Goal: Task Accomplishment & Management: Use online tool/utility

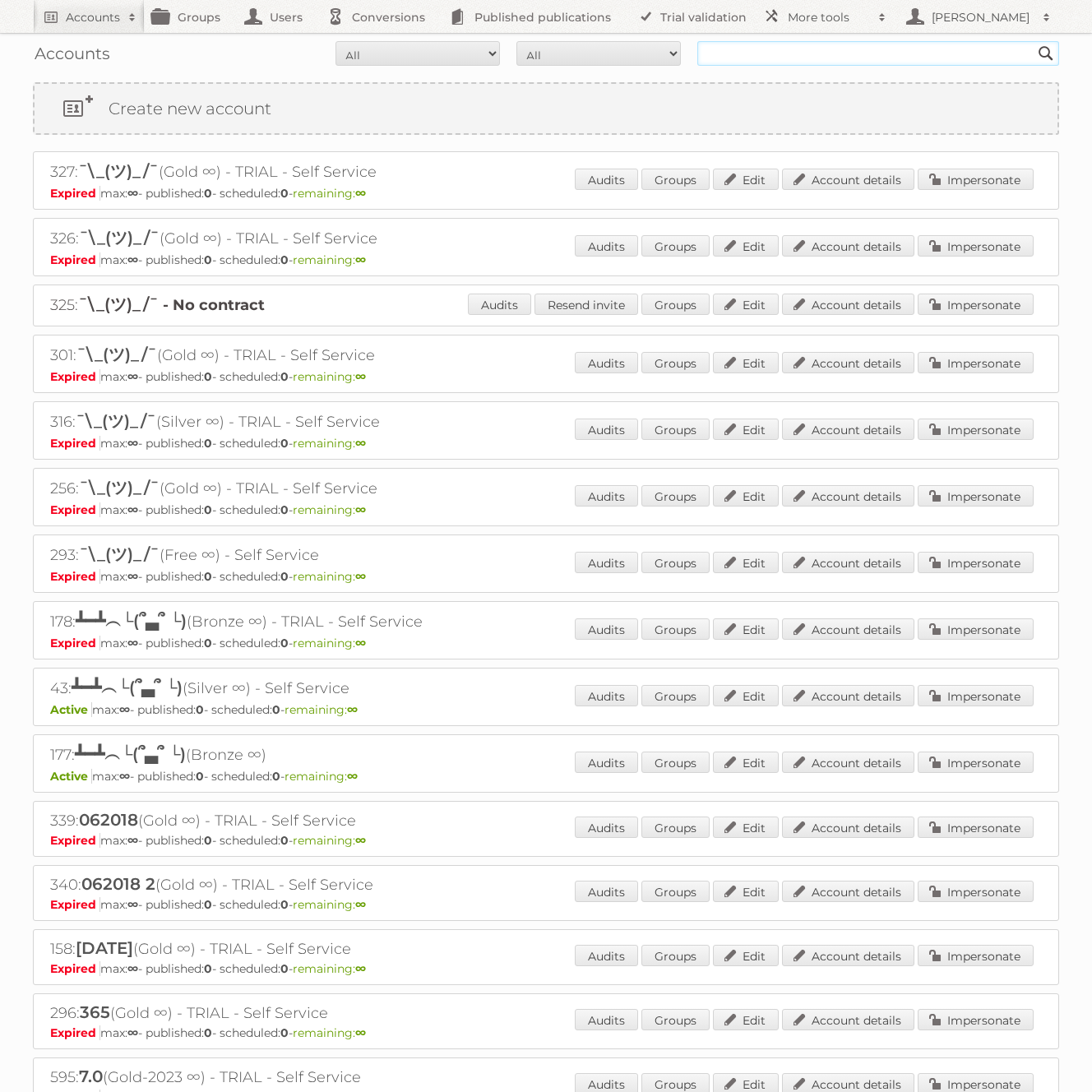
click at [915, 57] on input "text" at bounding box center [879, 53] width 362 height 25
type input "[PERSON_NAME]"
click at [1034, 41] on input "Search" at bounding box center [1046, 53] width 25 height 25
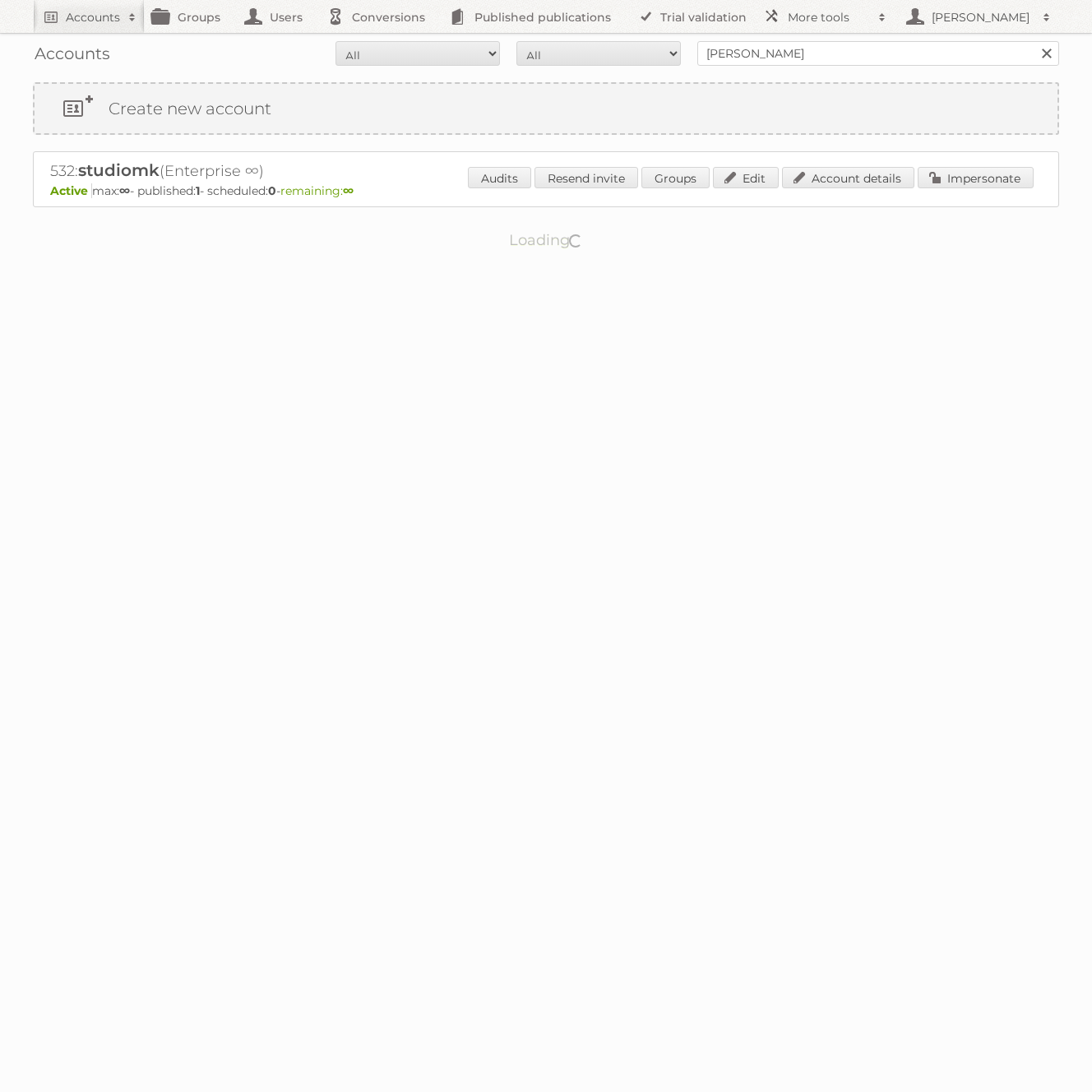
click at [61, 179] on h2 "532: studiomk (Enterprise ∞)" at bounding box center [337, 171] width 575 height 21
copy h2 "532"
click at [783, 12] on link "More tools" at bounding box center [824, 16] width 140 height 33
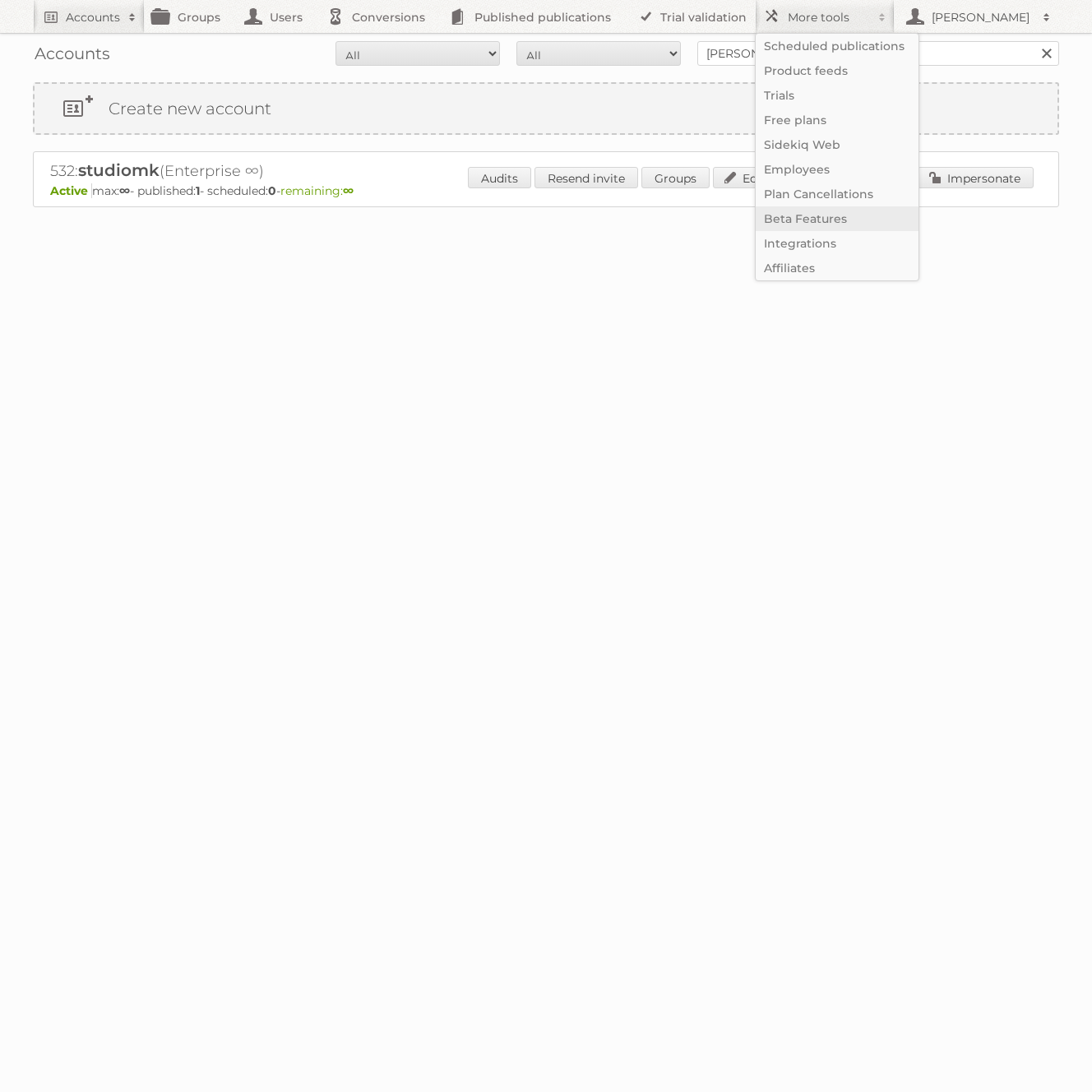
click at [809, 223] on link "Beta Features" at bounding box center [837, 218] width 163 height 25
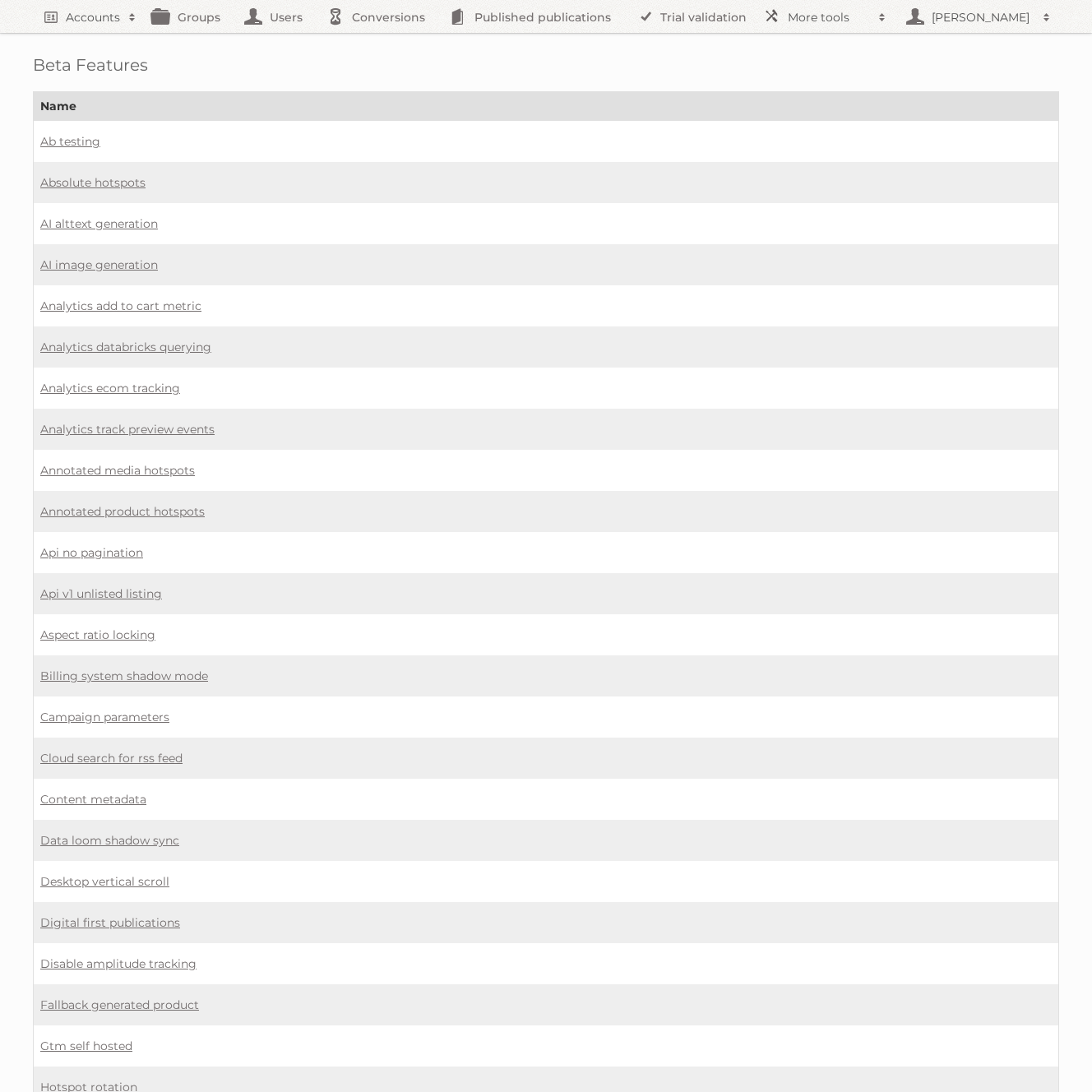
scroll to position [3, 0]
click at [132, 914] on link "Digital first publications" at bounding box center [110, 921] width 140 height 14
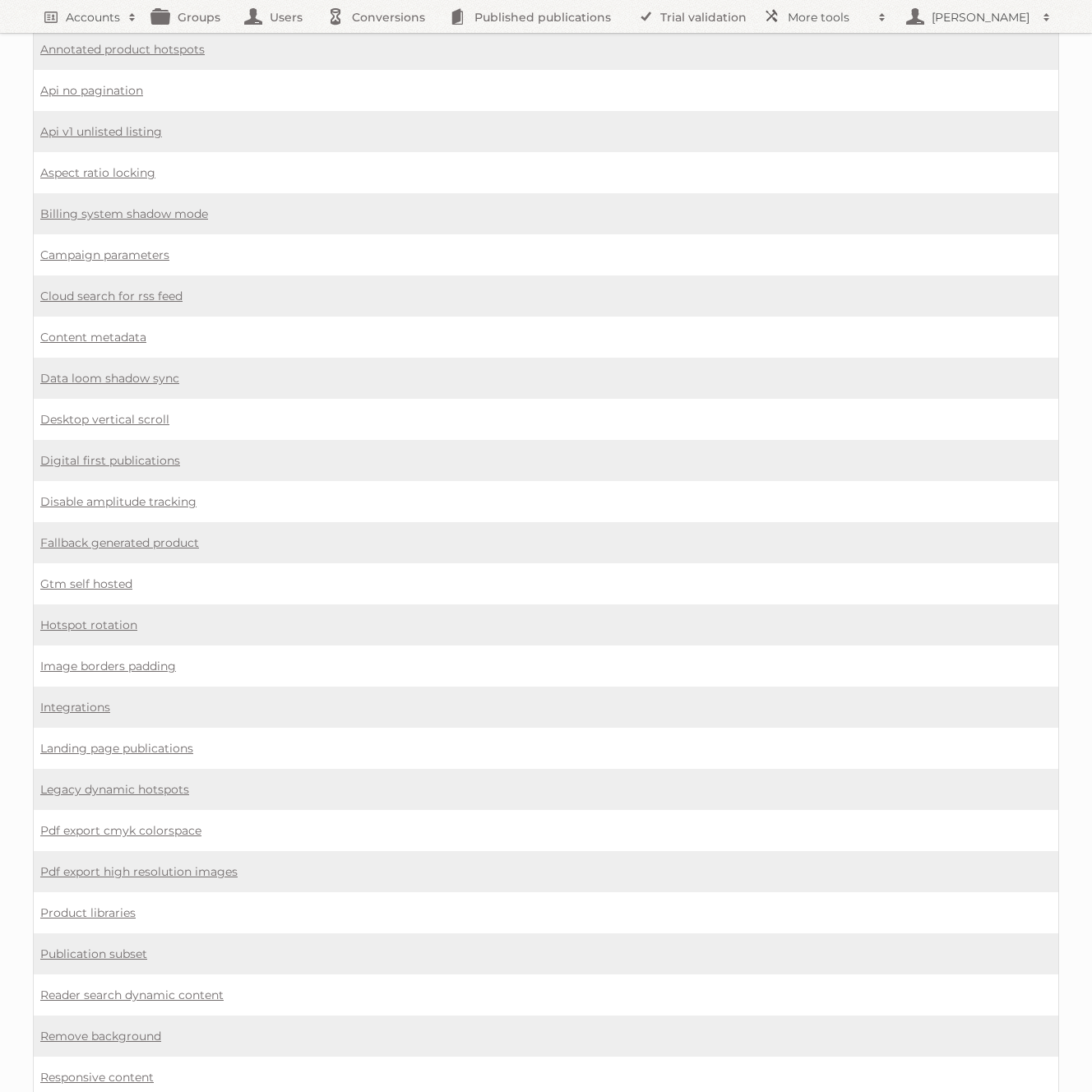
scroll to position [789, 0]
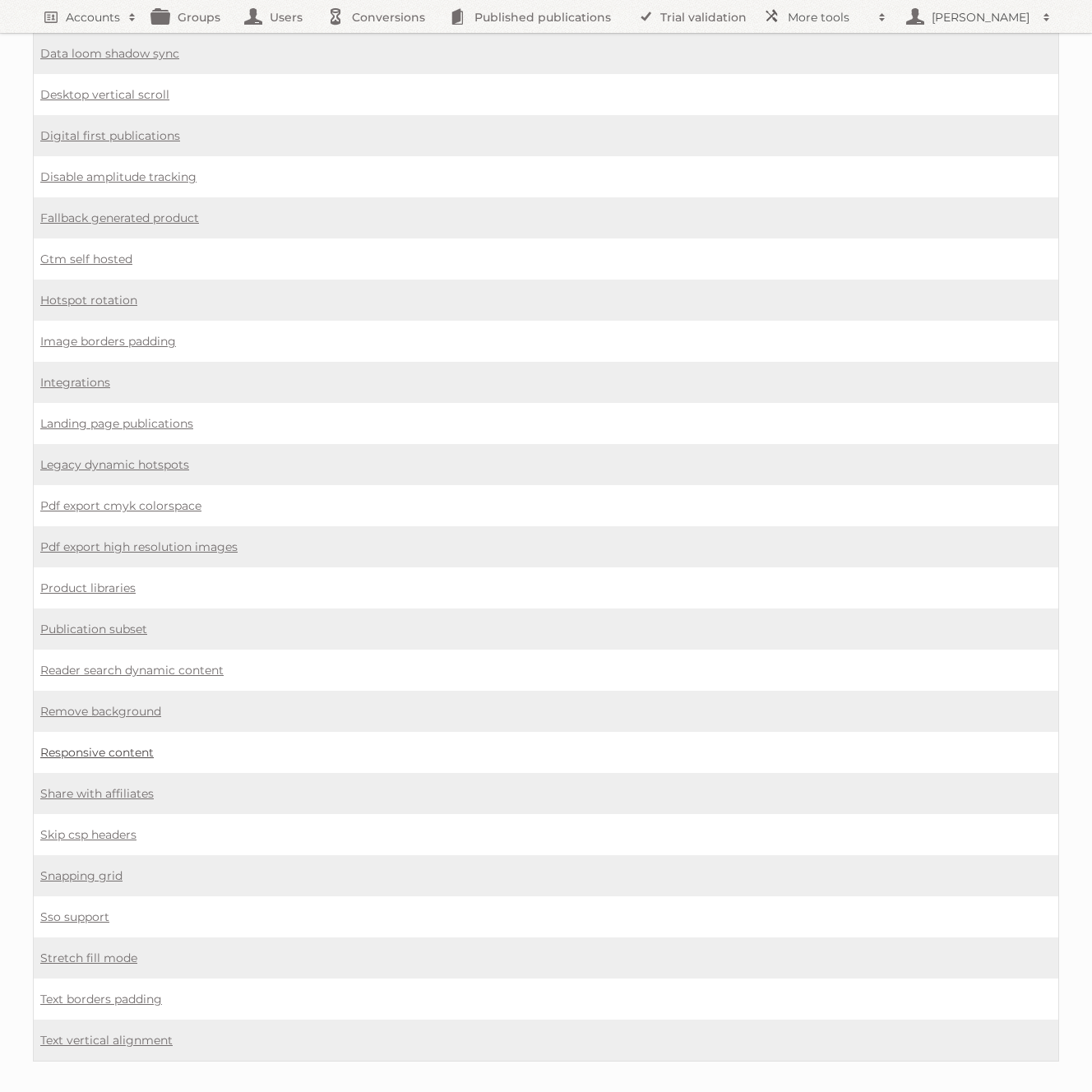
click at [72, 745] on link "Responsive content" at bounding box center [97, 752] width 114 height 14
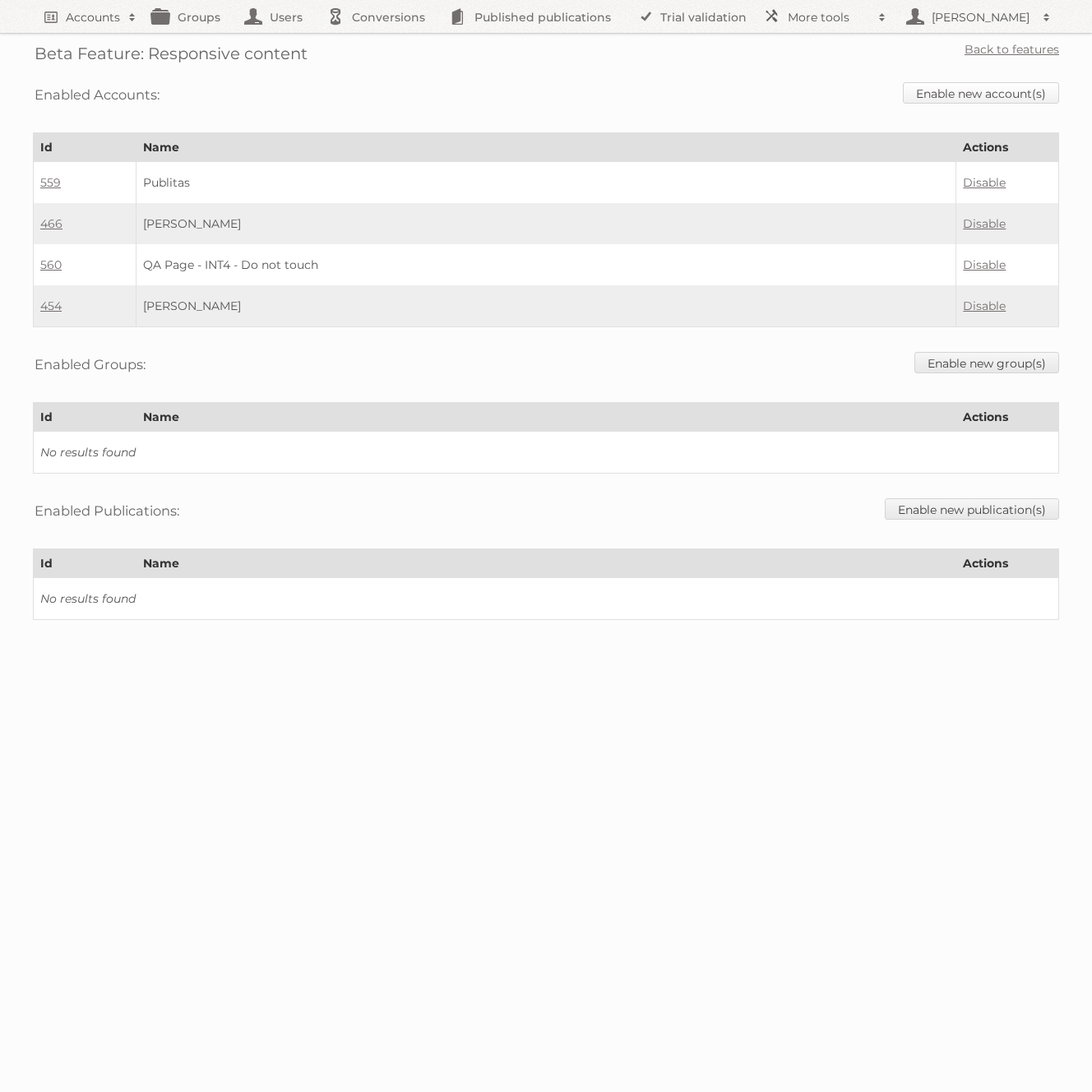
click at [1019, 90] on link "Enable new account(s)" at bounding box center [982, 93] width 156 height 21
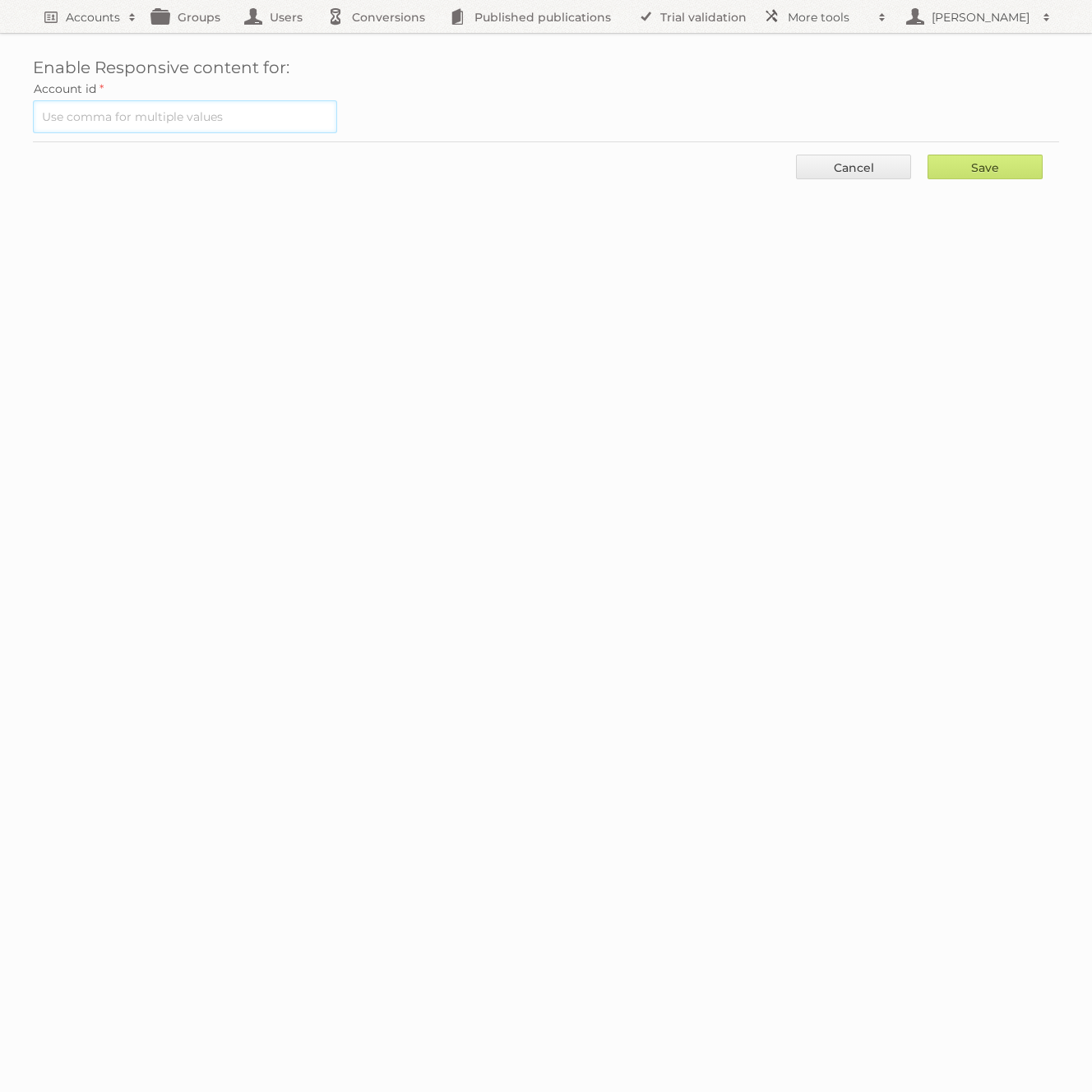
click at [165, 122] on input "text" at bounding box center [185, 116] width 304 height 33
paste input "532"
type input "532"
click at [1036, 164] on input "Save" at bounding box center [985, 167] width 115 height 25
type input "..."
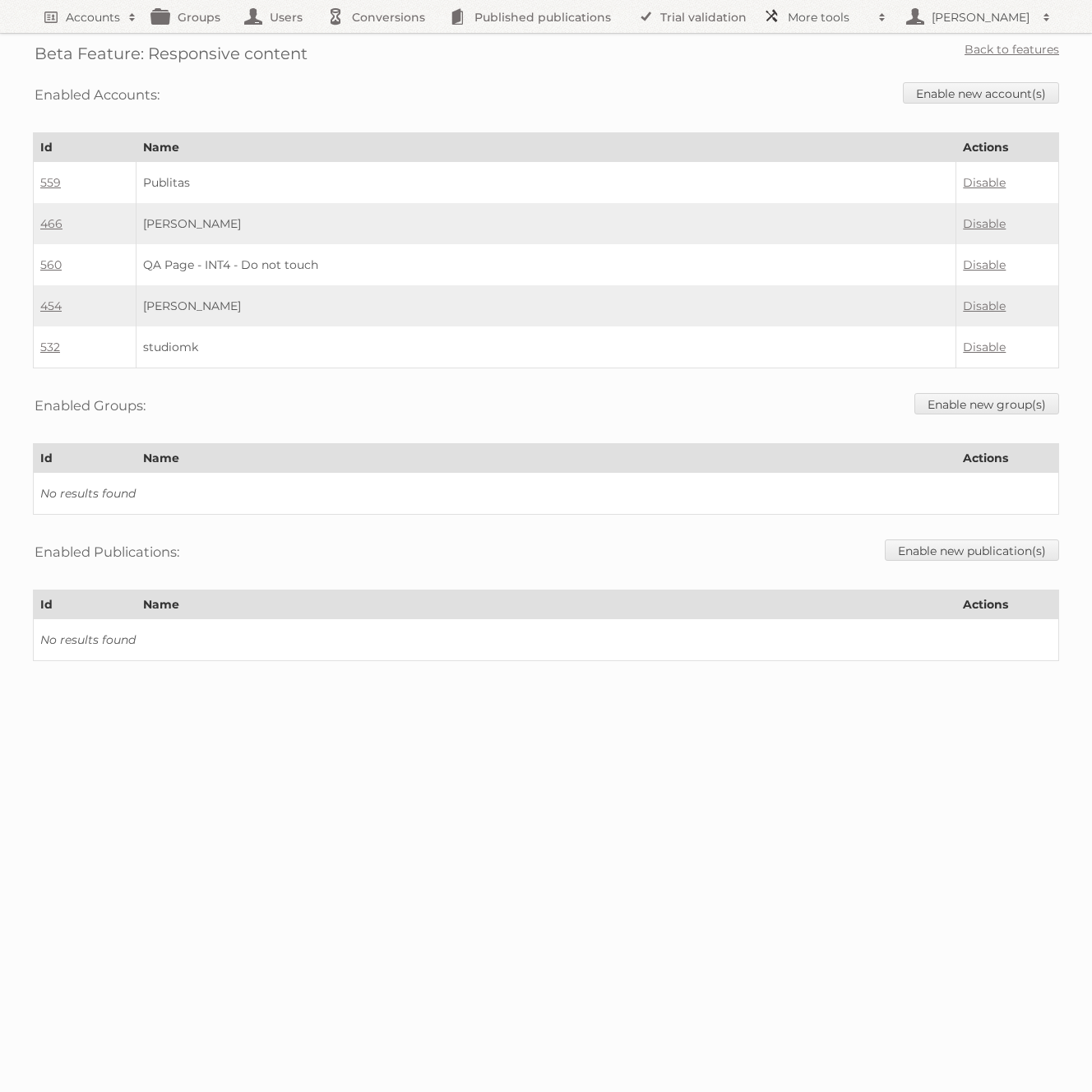
click at [850, 14] on h2 "More tools" at bounding box center [829, 17] width 82 height 16
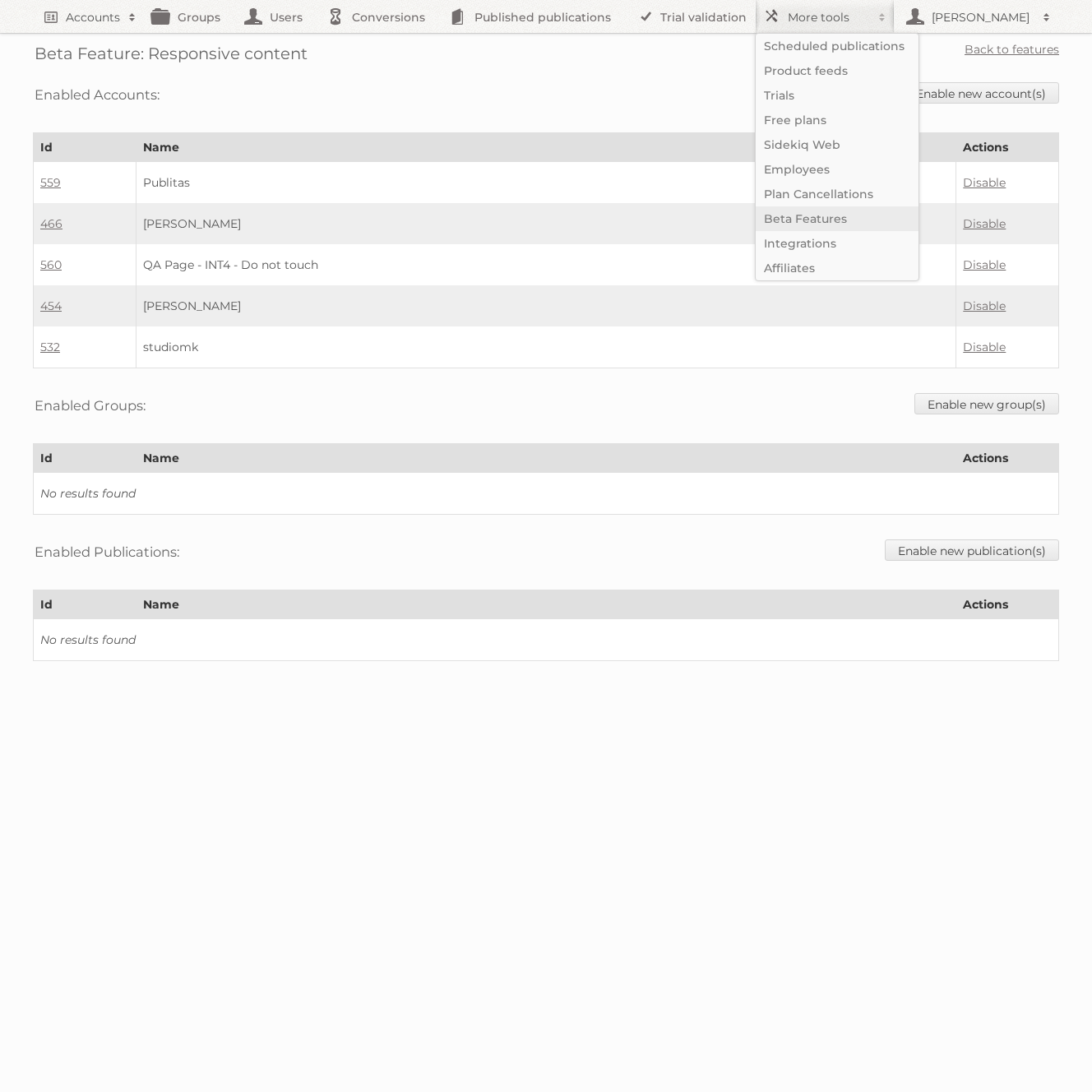
click at [806, 221] on link "Beta Features" at bounding box center [837, 218] width 163 height 25
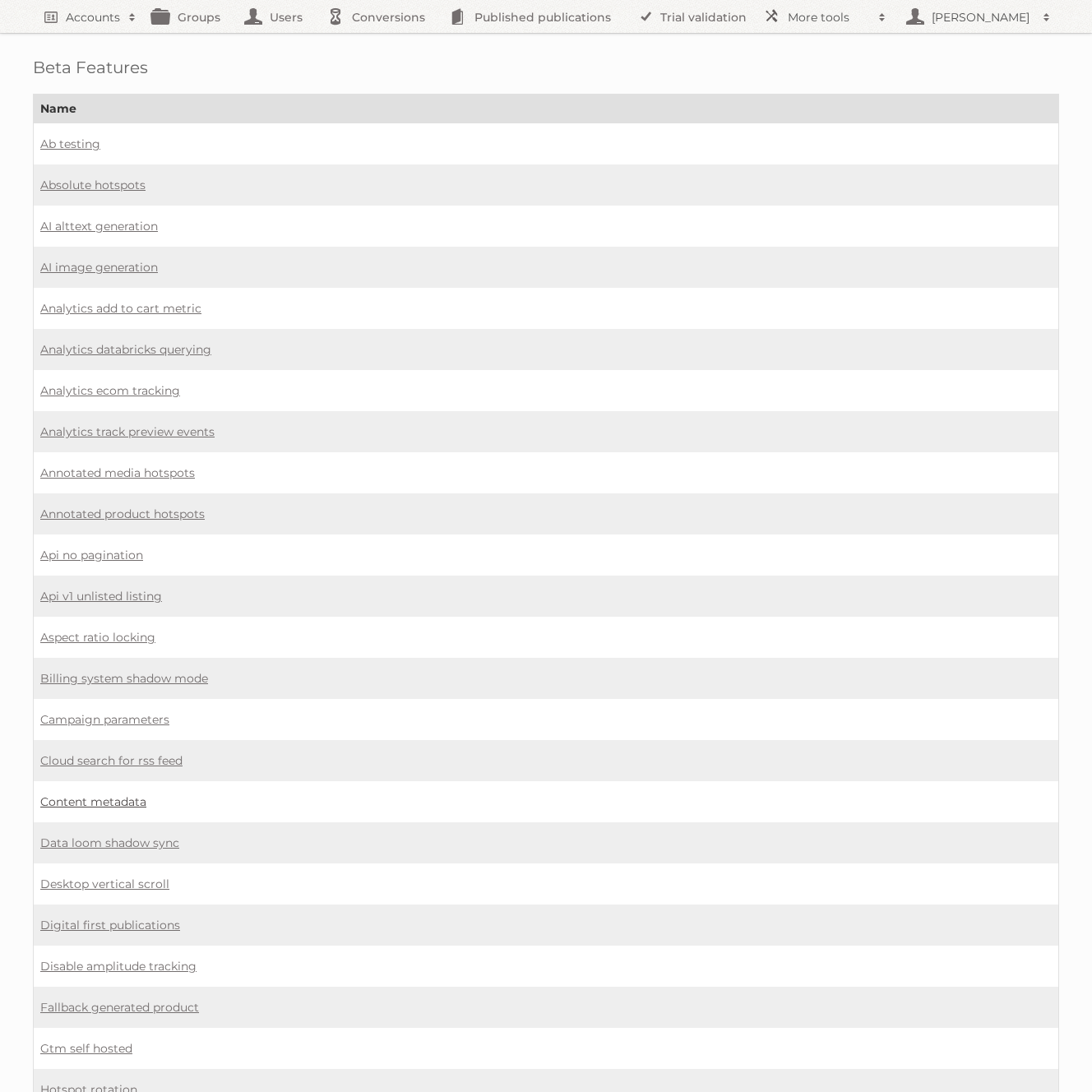
click at [119, 795] on link "Content metadata" at bounding box center [93, 801] width 106 height 14
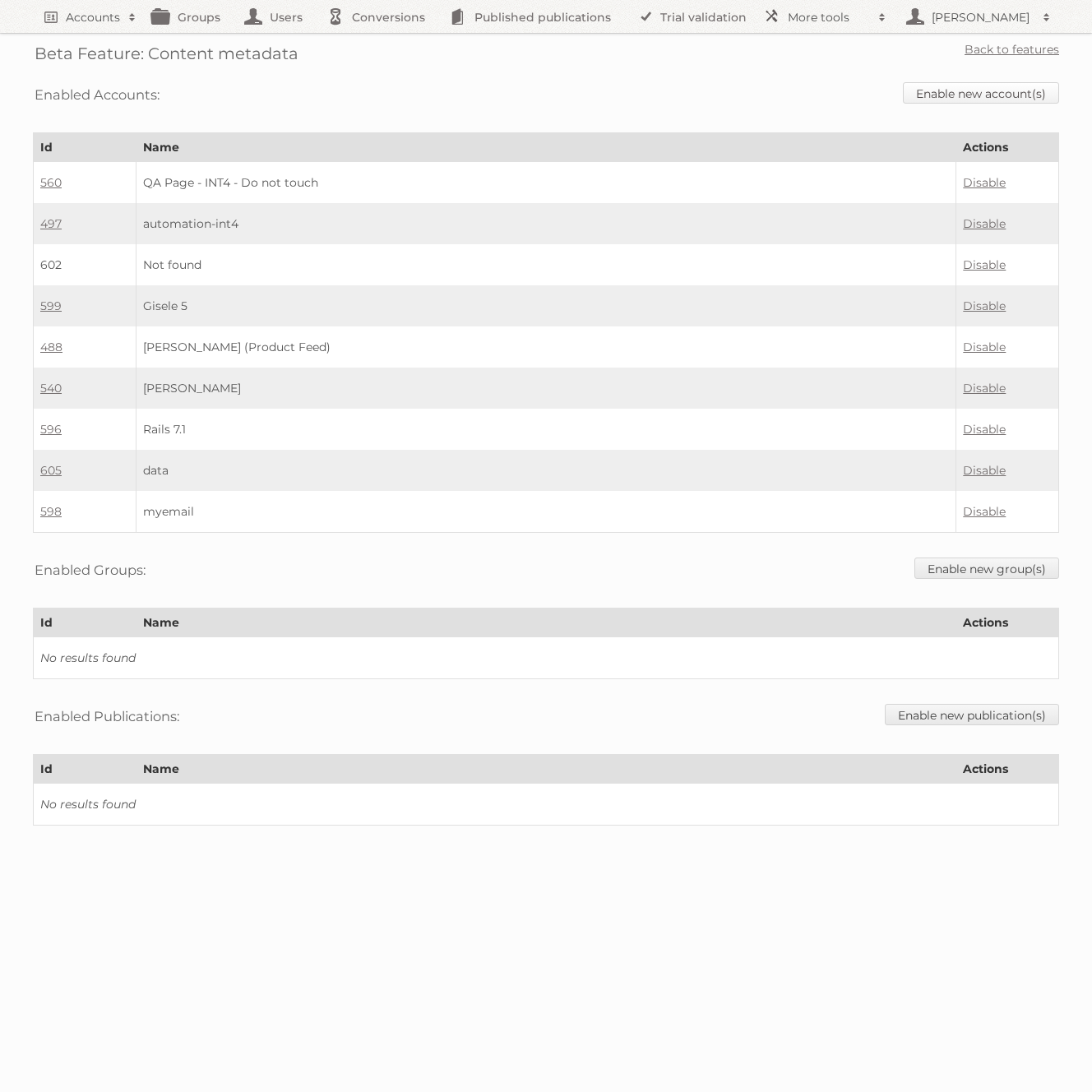
click at [981, 91] on link "Enable new account(s)" at bounding box center [982, 93] width 156 height 21
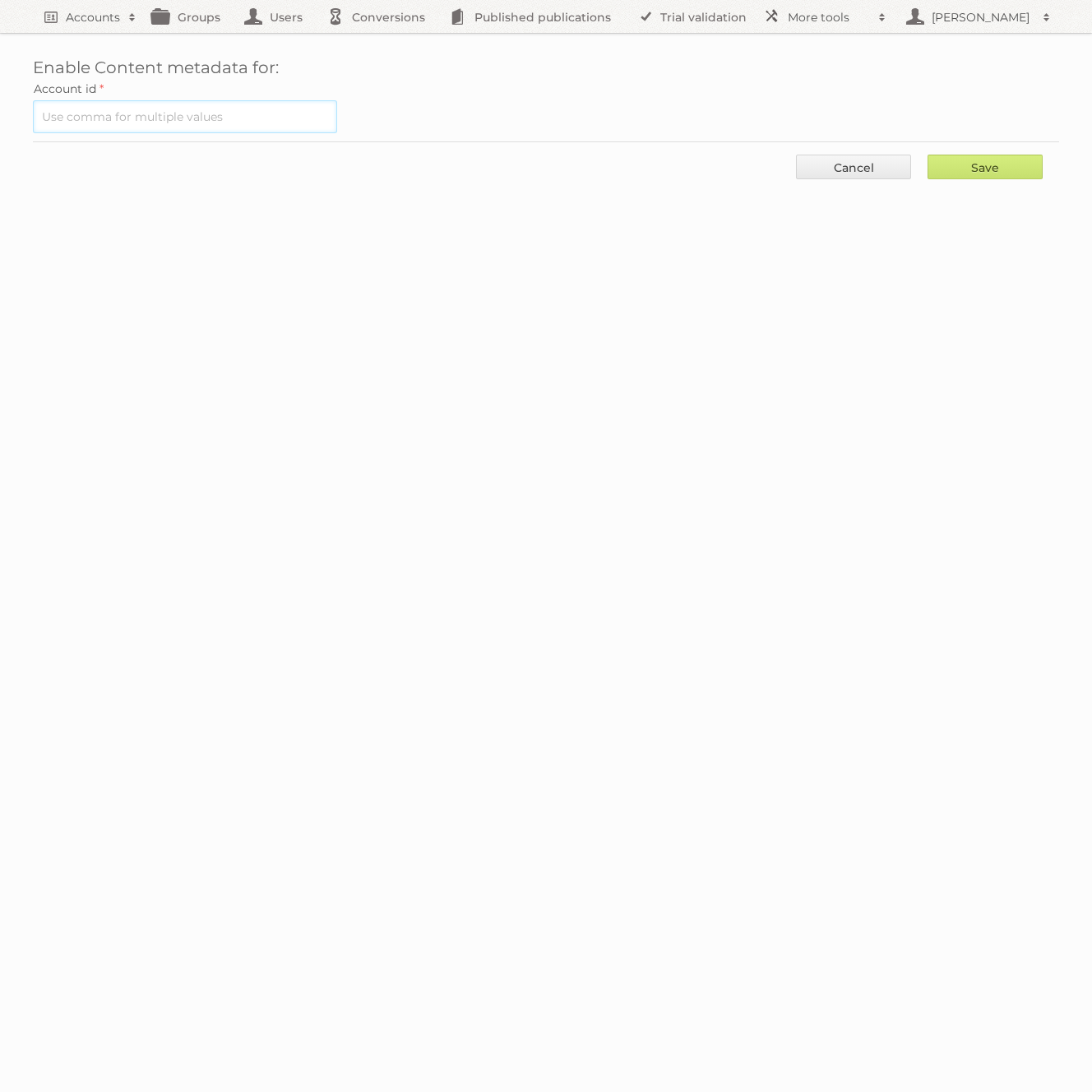
click at [185, 127] on input "text" at bounding box center [185, 116] width 304 height 33
paste input "532"
type input "532"
click at [942, 161] on input "Save" at bounding box center [985, 167] width 115 height 25
type input "..."
